Goal: Information Seeking & Learning: Learn about a topic

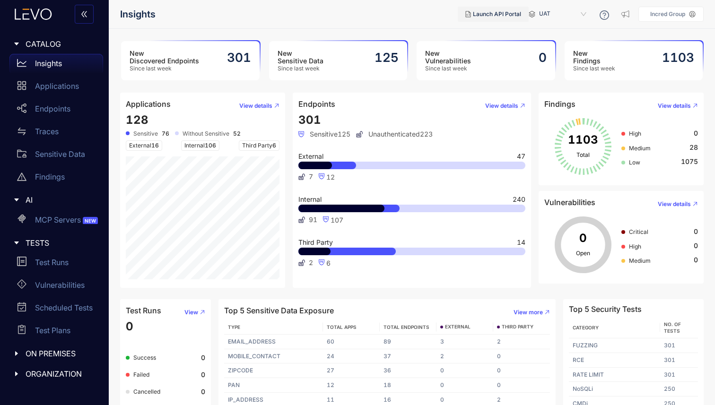
click at [489, 13] on span "Launch API Portal" at bounding box center [497, 14] width 48 height 7
click at [66, 85] on p "Applications" at bounding box center [57, 86] width 44 height 9
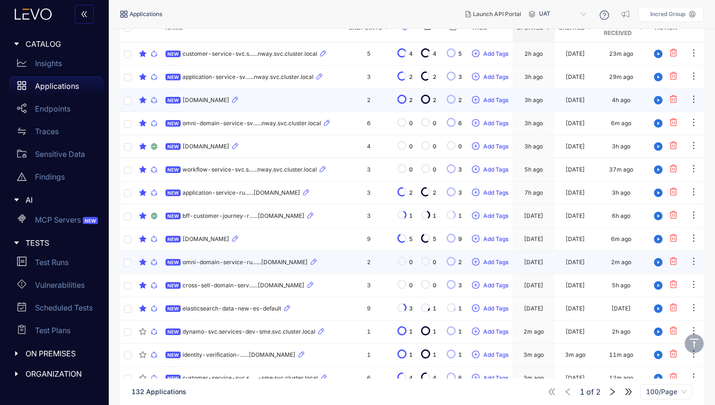
scroll to position [162, 0]
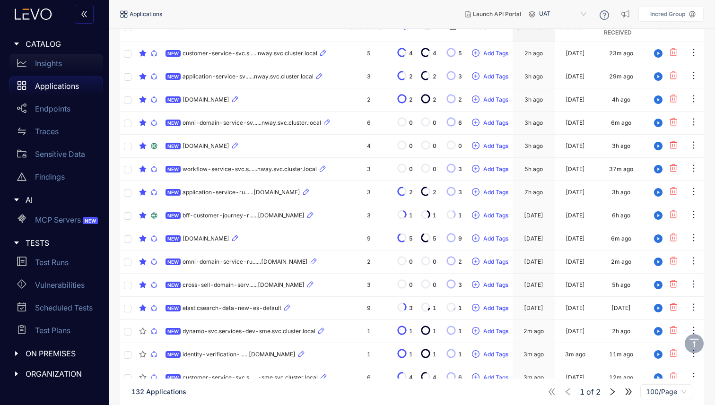
click at [47, 59] on p "Insights" at bounding box center [48, 63] width 27 height 9
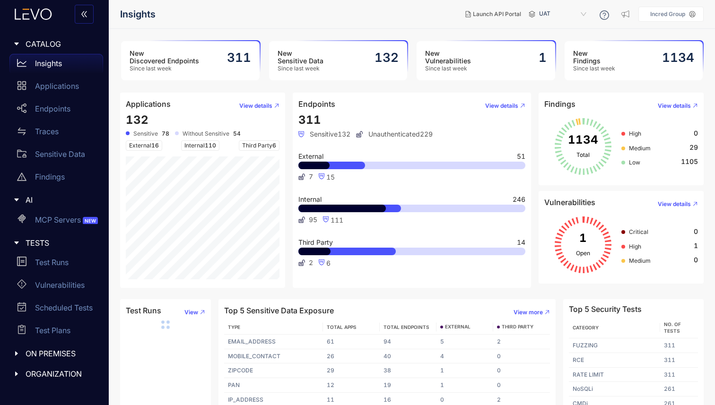
scroll to position [12, 0]
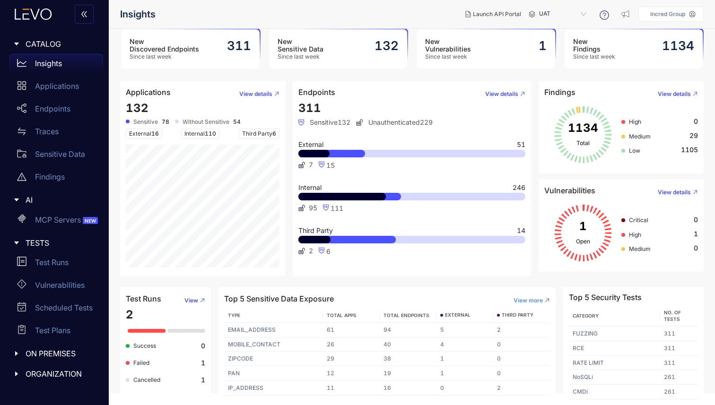
click at [524, 300] on span "View more" at bounding box center [528, 300] width 29 height 7
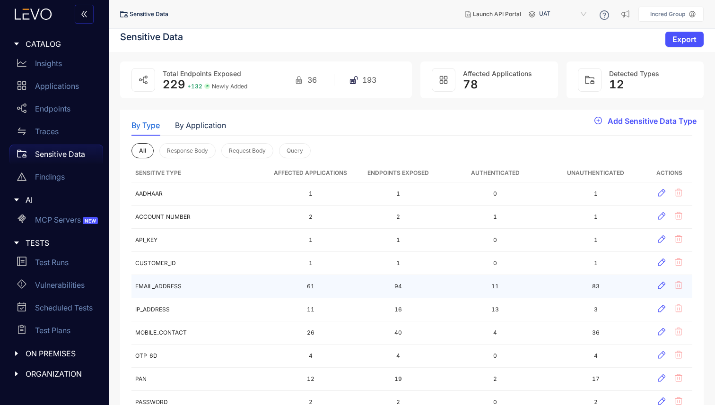
scroll to position [2, 0]
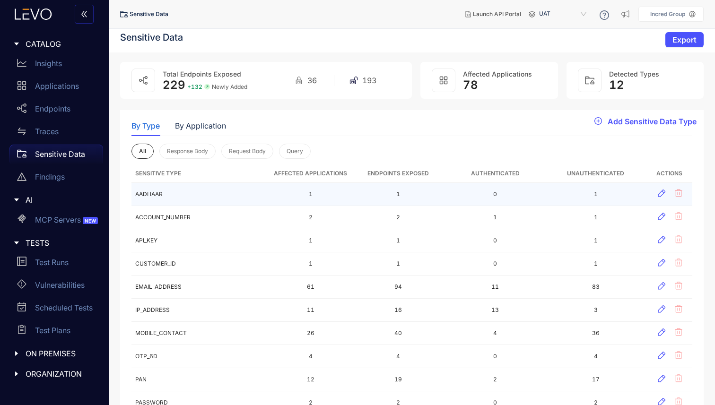
click at [153, 192] on td "AADHAAR" at bounding box center [200, 194] width 139 height 23
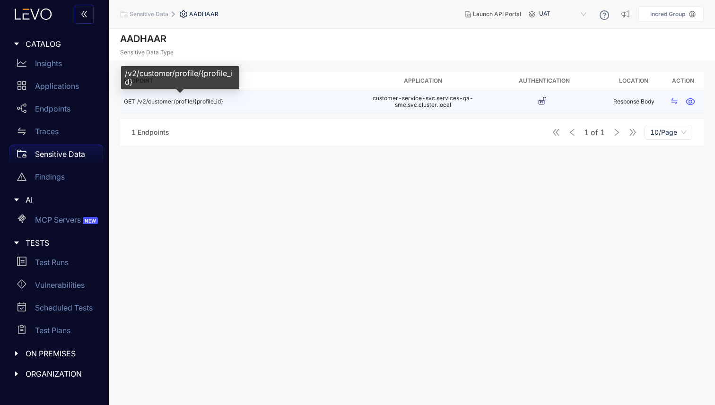
click at [208, 100] on span "/v2/customer/profile/{profile_id}" at bounding box center [180, 101] width 86 height 7
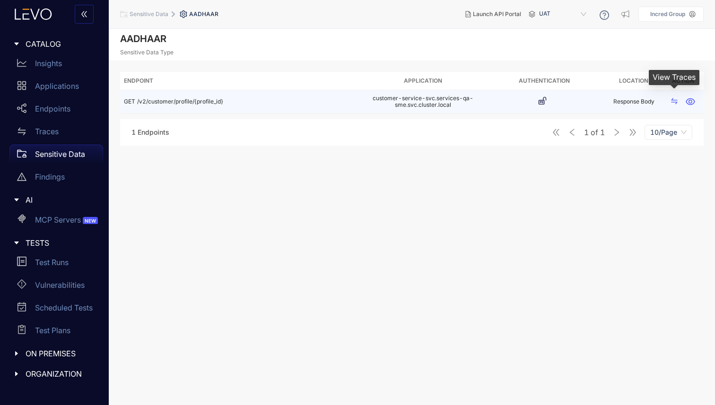
click at [677, 98] on icon "swap" at bounding box center [675, 101] width 8 height 8
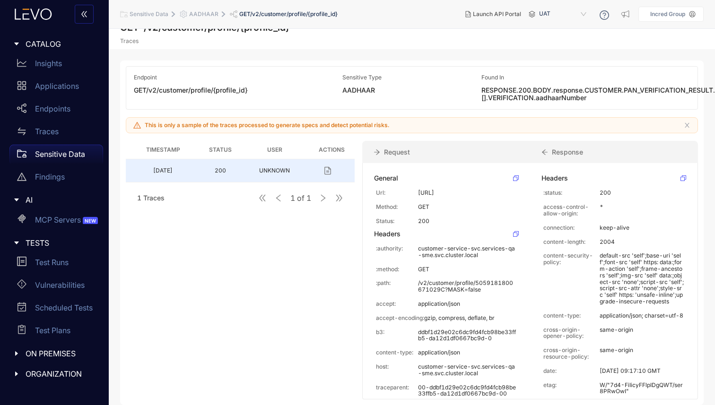
scroll to position [0, 0]
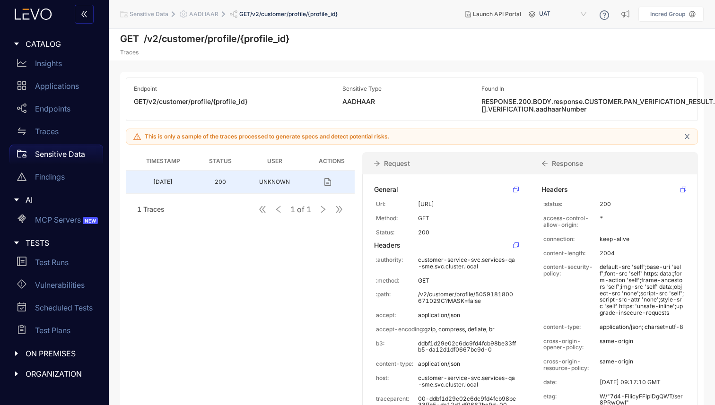
click at [687, 139] on icon "close" at bounding box center [687, 136] width 7 height 7
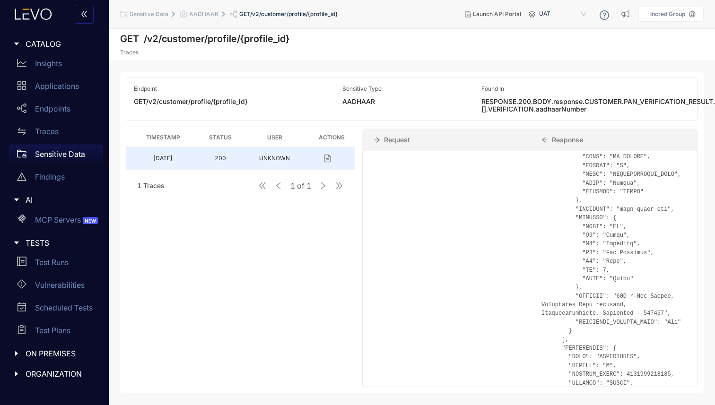
scroll to position [1290, 0]
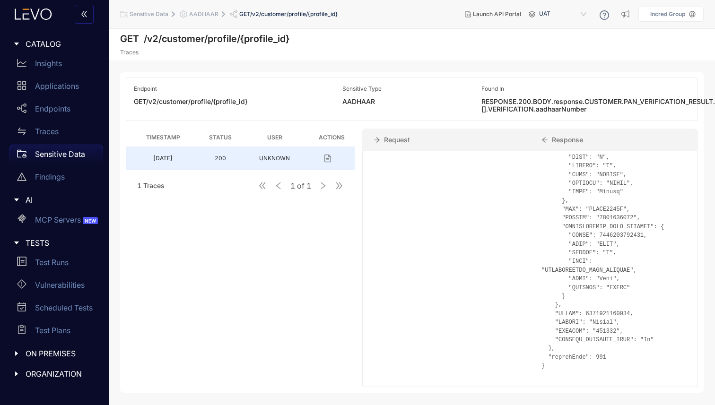
click at [693, 14] on icon at bounding box center [692, 14] width 6 height 6
click at [471, 56] on div "GET /v2/customer/profile/{profile_id} Traces" at bounding box center [412, 45] width 606 height 32
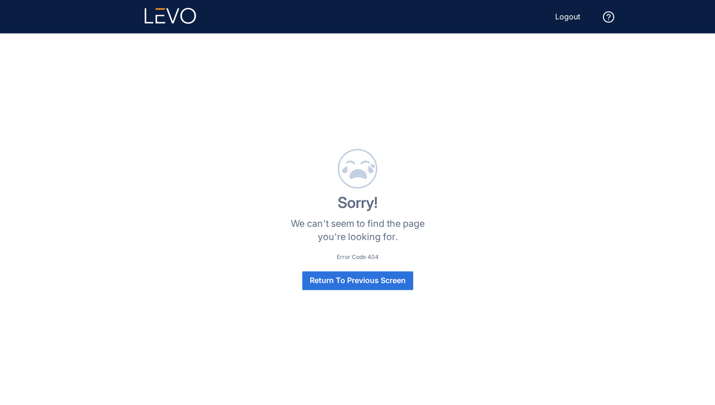
click at [340, 284] on span "Return To Previous Screen" at bounding box center [358, 280] width 96 height 9
click at [346, 279] on span "Return To Previous Screen" at bounding box center [358, 280] width 96 height 9
click at [344, 279] on span "Return To Previous Screen" at bounding box center [358, 280] width 96 height 9
click at [346, 285] on button "Return To Previous Screen" at bounding box center [357, 280] width 111 height 19
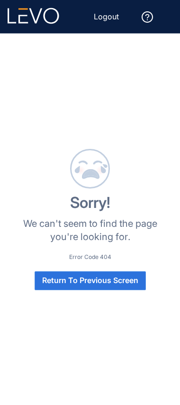
click at [77, 282] on span "Return To Previous Screen" at bounding box center [90, 280] width 96 height 9
